Goal: Task Accomplishment & Management: Complete application form

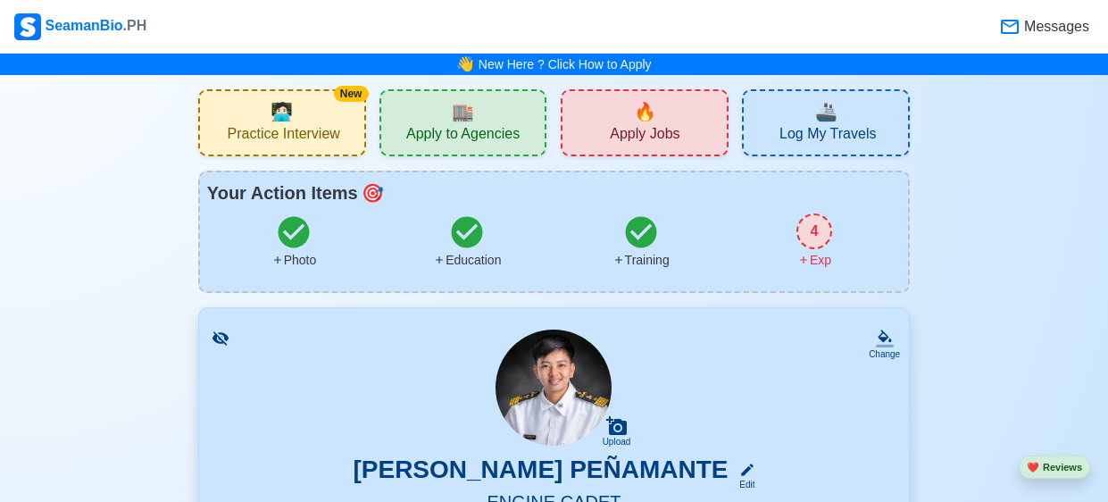
click at [1018, 20] on icon at bounding box center [1009, 26] width 21 height 21
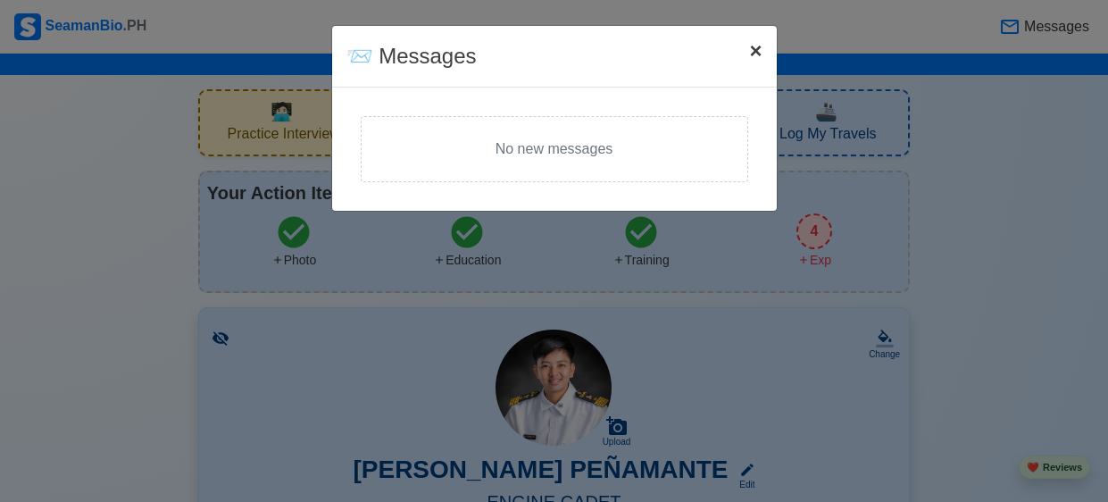
click at [756, 49] on span "×" at bounding box center [755, 50] width 13 height 24
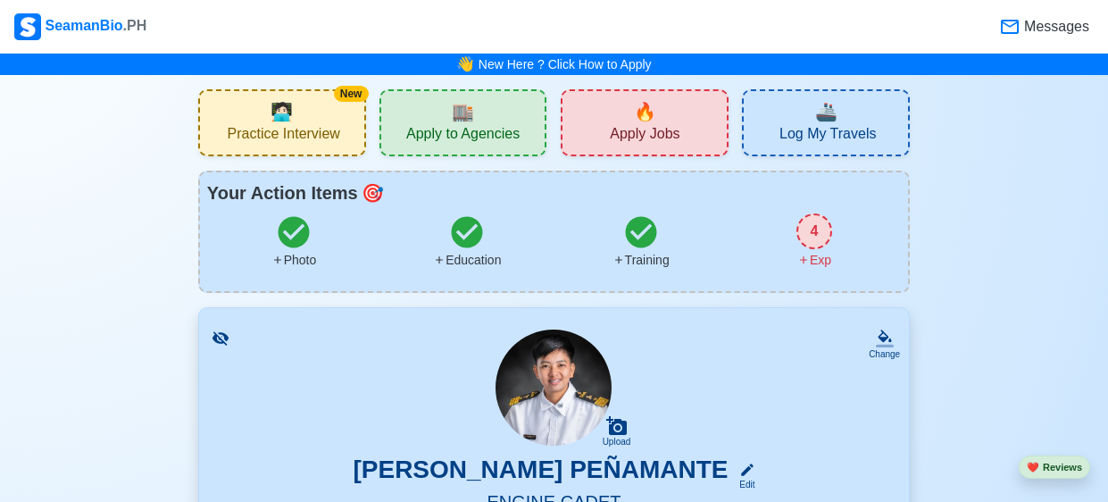
click at [656, 129] on span "Apply Jobs" at bounding box center [645, 136] width 70 height 22
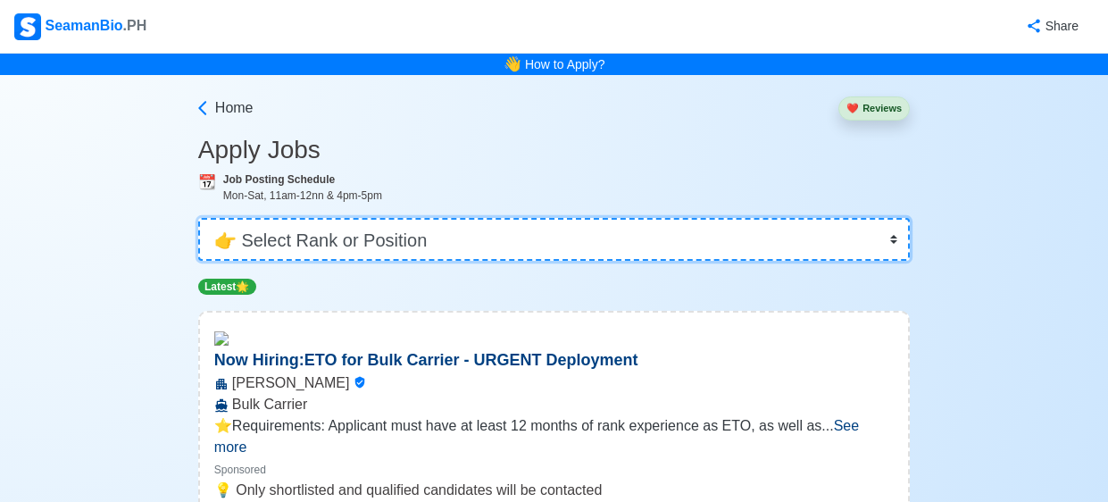
click at [443, 226] on select "👉 Select Rank or Position Master Chief Officer 2nd Officer 3rd Officer Junior O…" at bounding box center [554, 239] width 712 height 43
select select "Cadet"
click at [198, 218] on select "👉 Select Rank or Position Master Chief Officer 2nd Officer 3rd Officer Junior O…" at bounding box center [554, 239] width 712 height 43
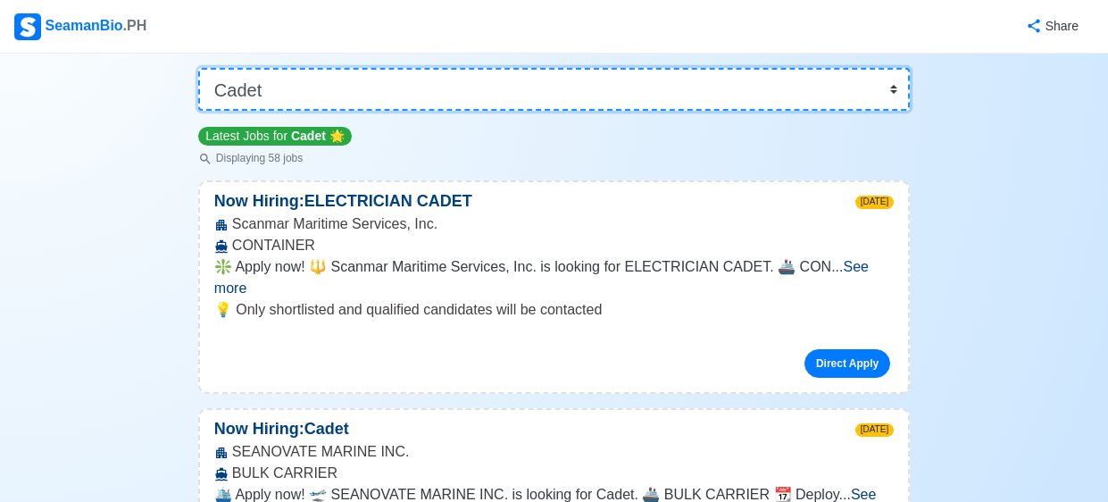
scroll to position [154, 0]
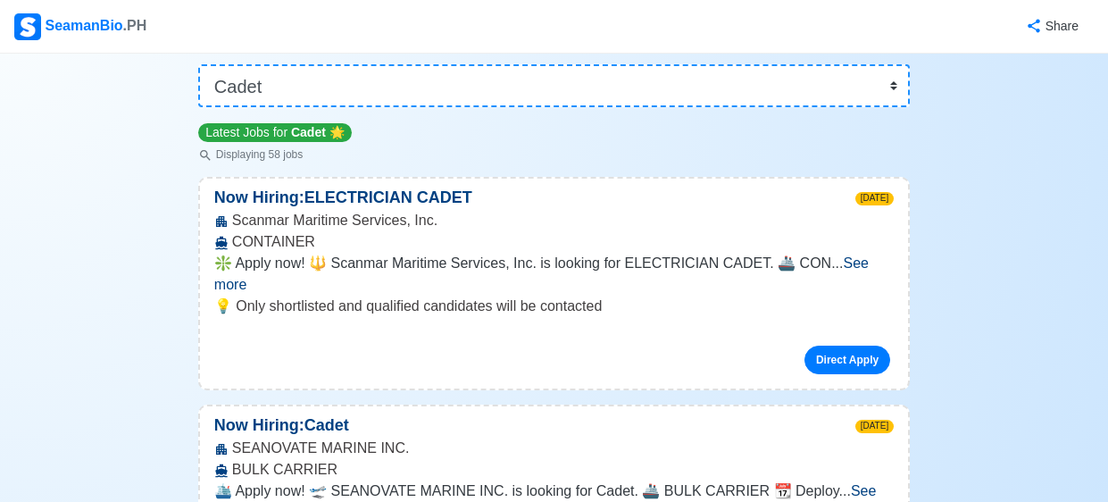
click at [846, 264] on span "See more" at bounding box center [541, 273] width 655 height 37
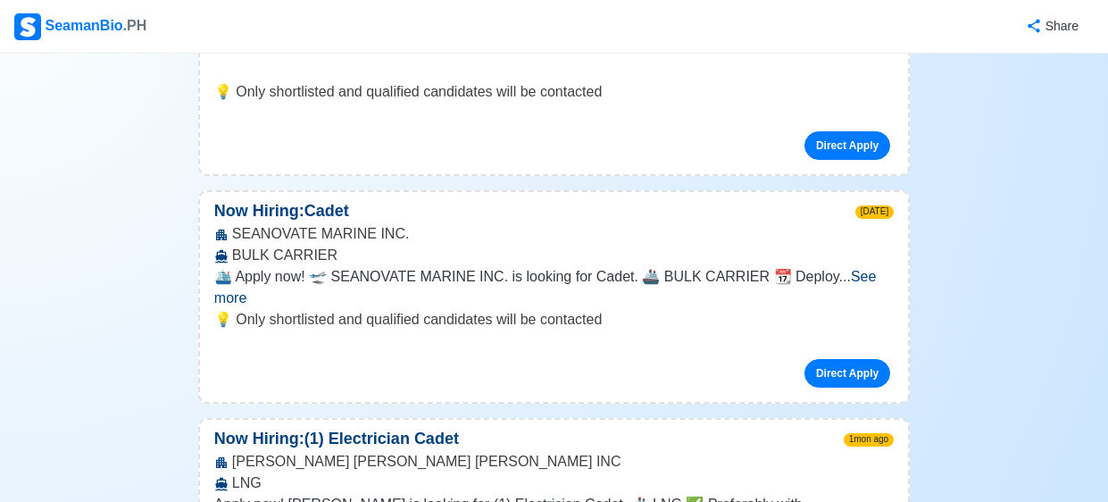
scroll to position [478, 0]
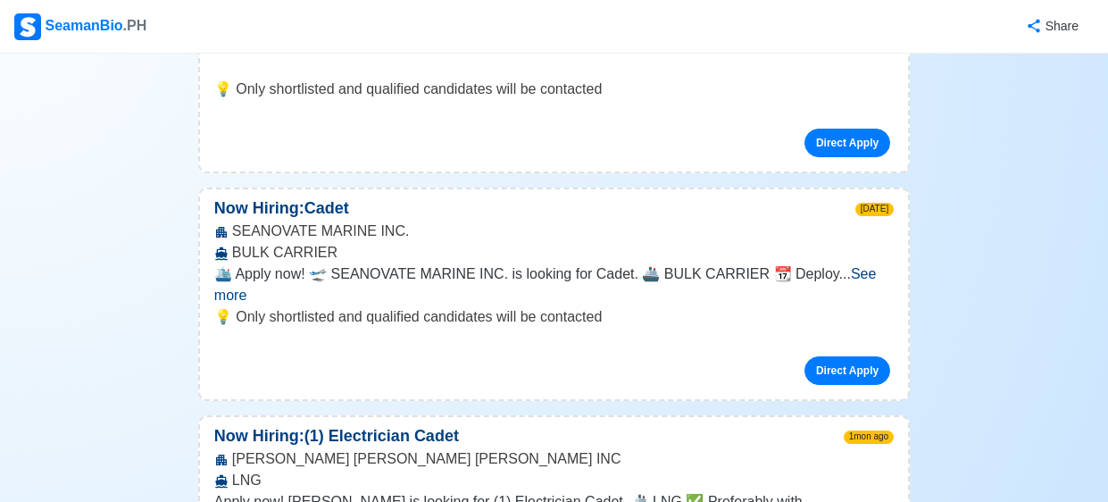
click at [856, 270] on span "See more" at bounding box center [545, 284] width 663 height 37
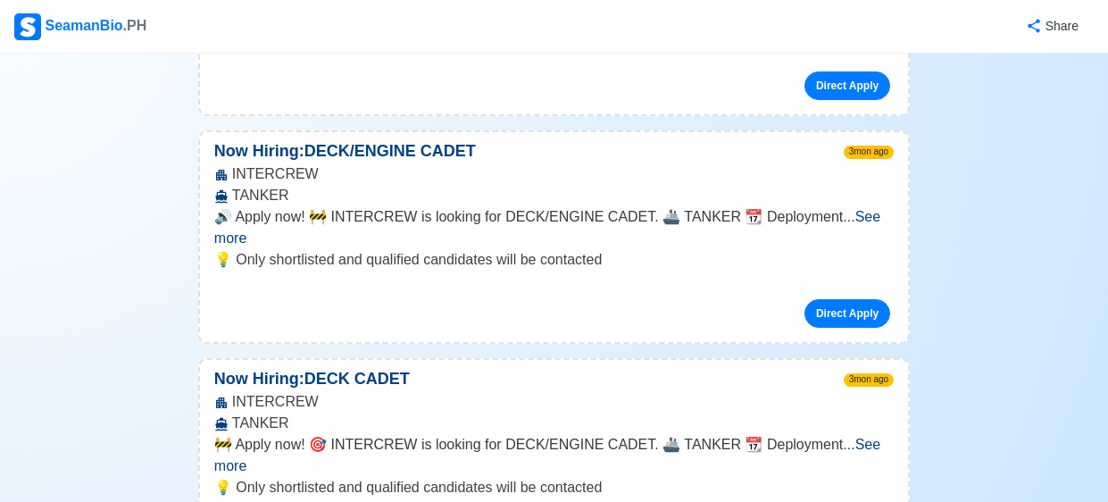
scroll to position [1581, 0]
